Goal: Check status: Check status

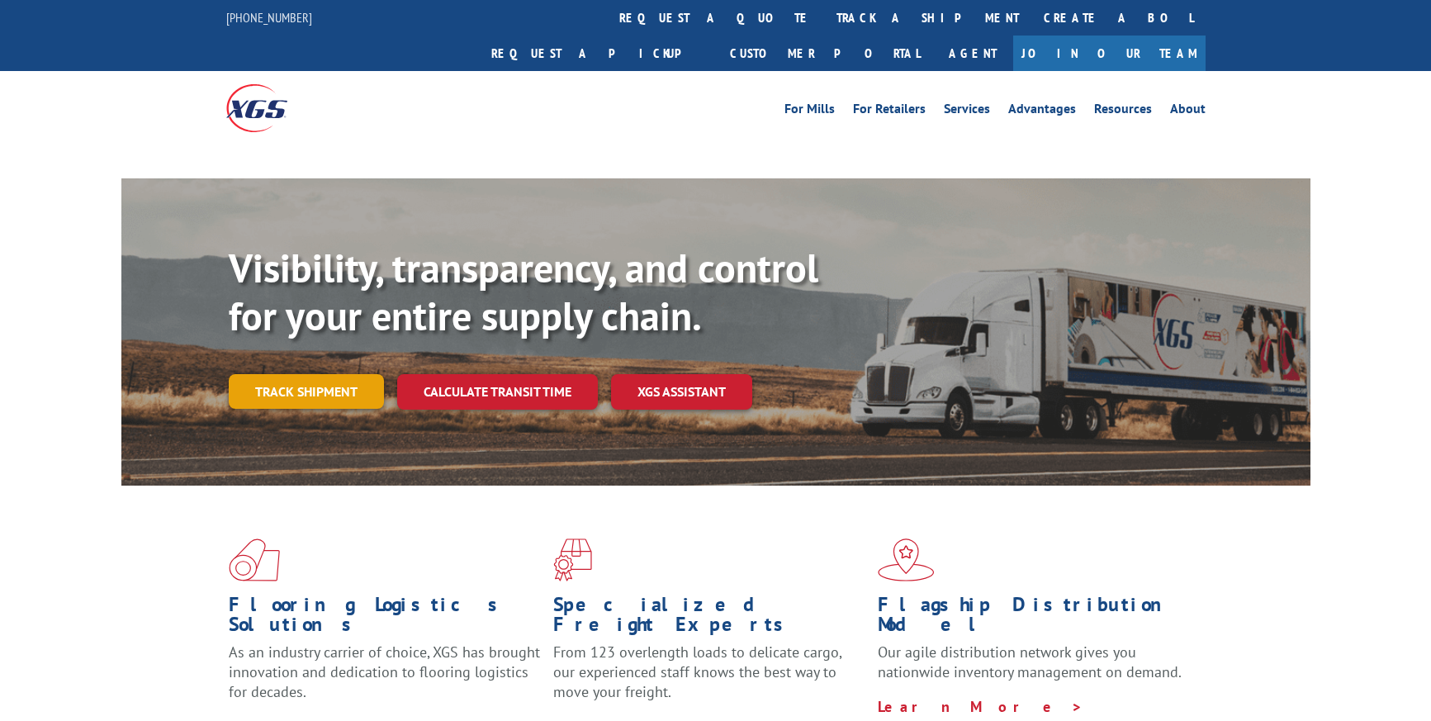
click at [334, 359] on div "Visibility, transparency, and control for your entire supply chain. Track shipm…" at bounding box center [769, 359] width 1081 height 230
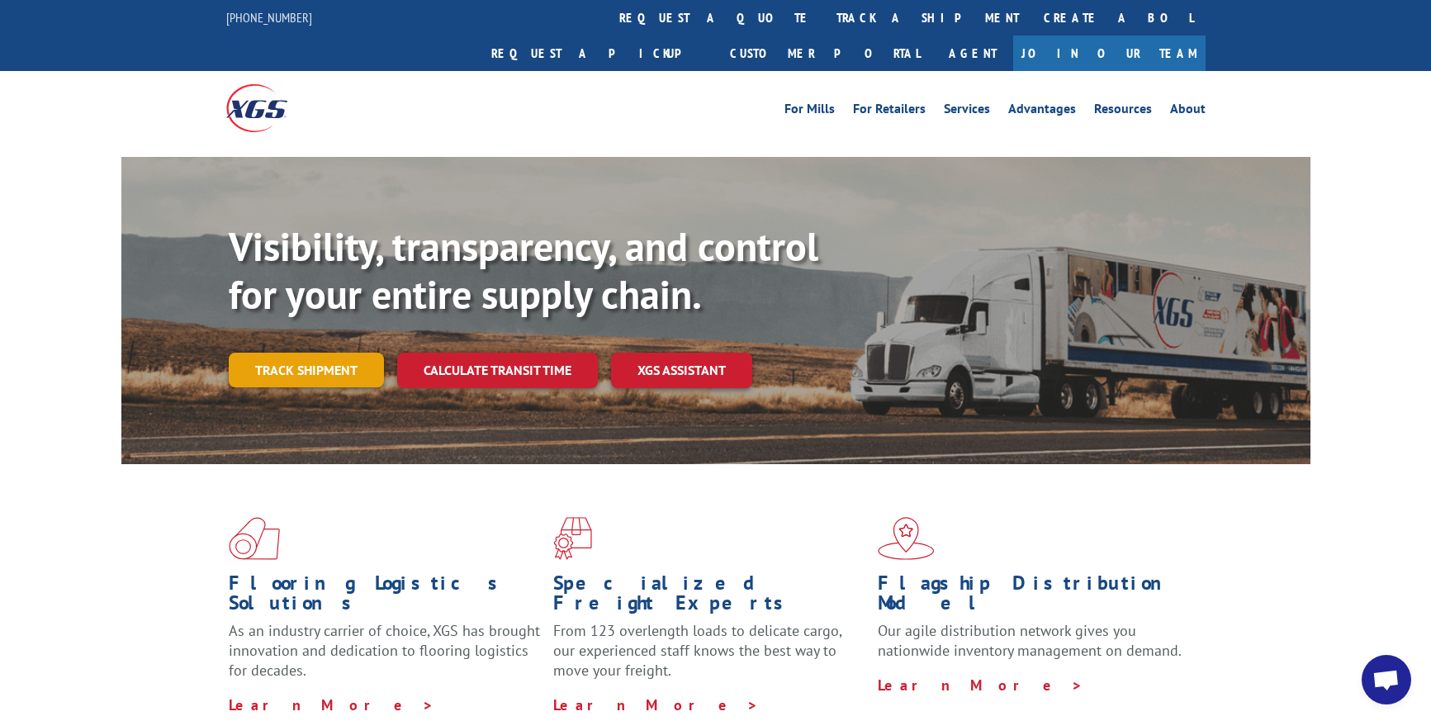
click at [330, 352] on link "Track shipment" at bounding box center [306, 369] width 155 height 35
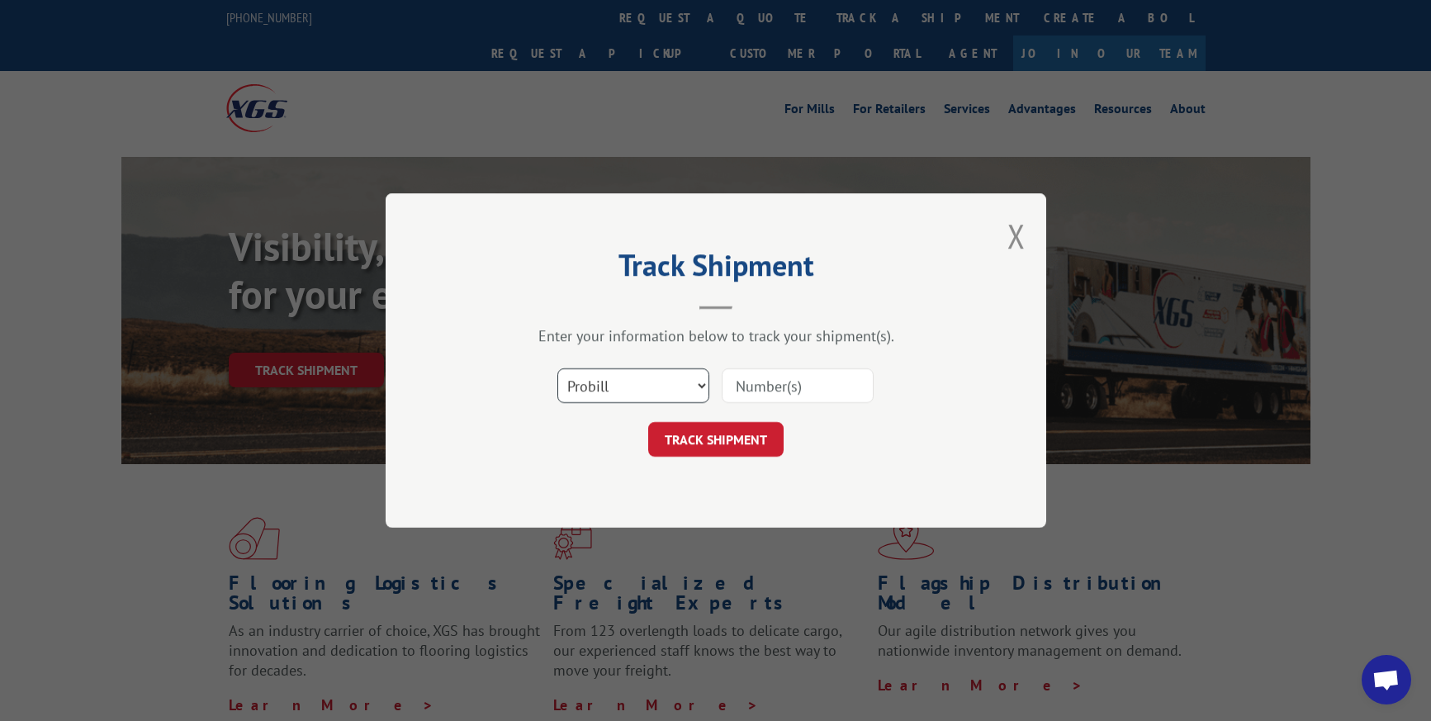
click at [656, 383] on select "Select category... Probill BOL PO" at bounding box center [633, 385] width 152 height 35
select select "bol"
click at [557, 368] on select "Select category... Probill BOL PO" at bounding box center [633, 385] width 152 height 35
click at [799, 383] on input at bounding box center [797, 385] width 152 height 35
type input "0394250001042750"
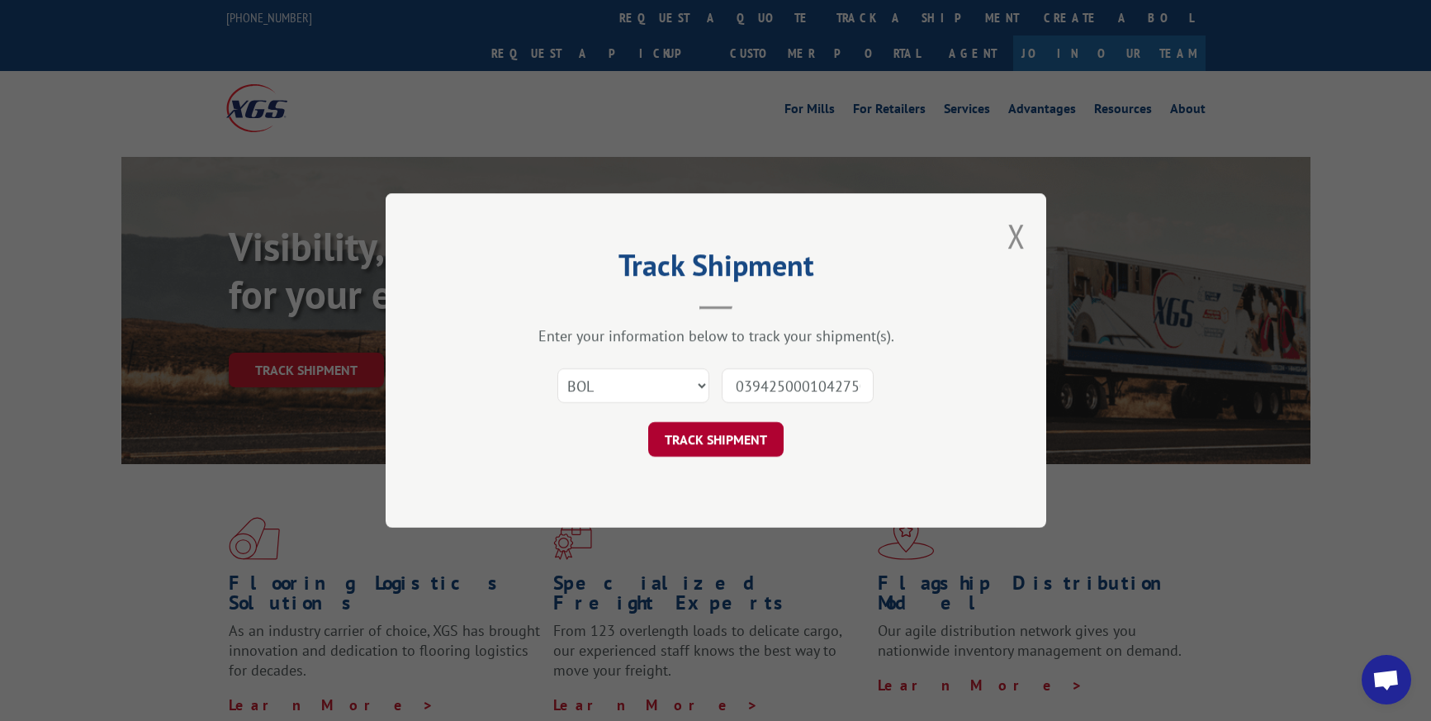
click at [757, 441] on button "TRACK SHIPMENT" at bounding box center [715, 439] width 135 height 35
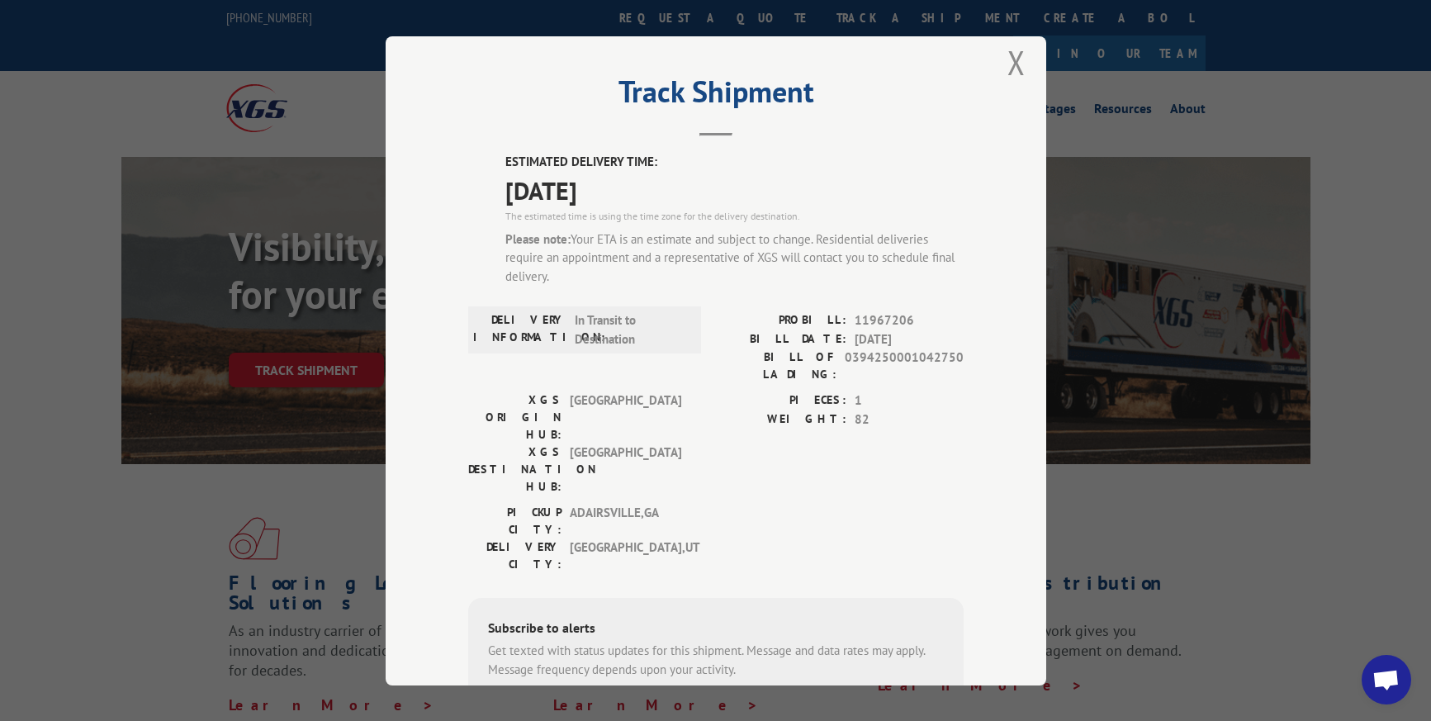
scroll to position [14, 0]
click at [1015, 66] on button "Close modal" at bounding box center [1016, 65] width 18 height 44
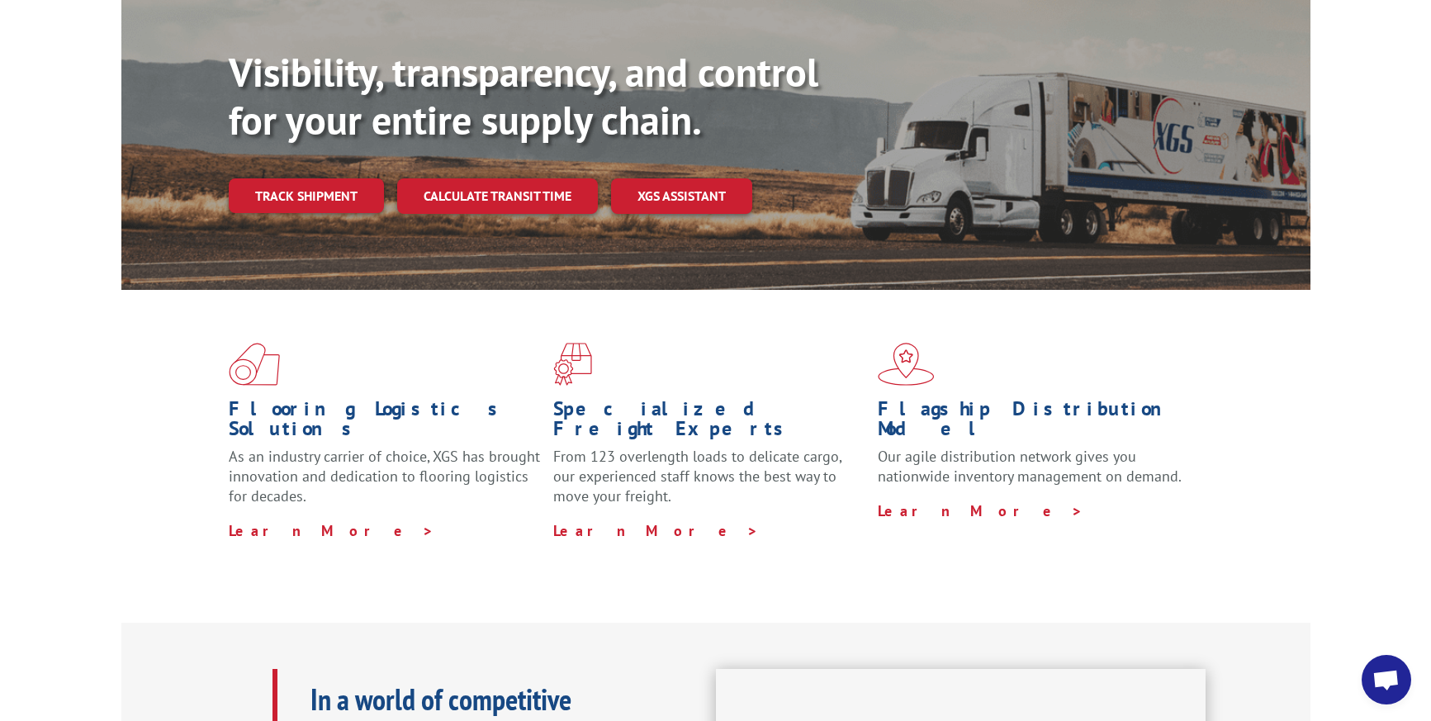
scroll to position [176, 0]
